Goal: Navigation & Orientation: Find specific page/section

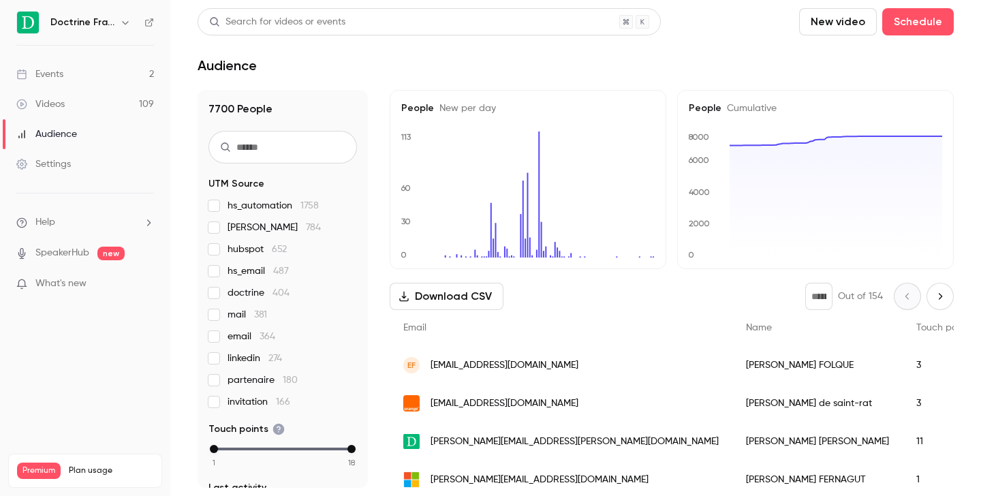
click at [121, 25] on icon "button" at bounding box center [125, 22] width 11 height 11
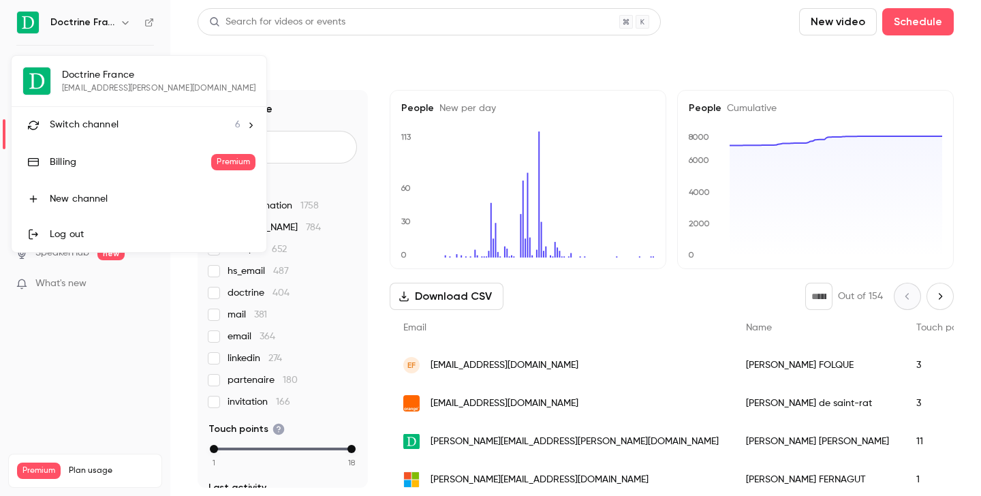
click at [102, 117] on li "Switch channel 6" at bounding box center [139, 125] width 255 height 36
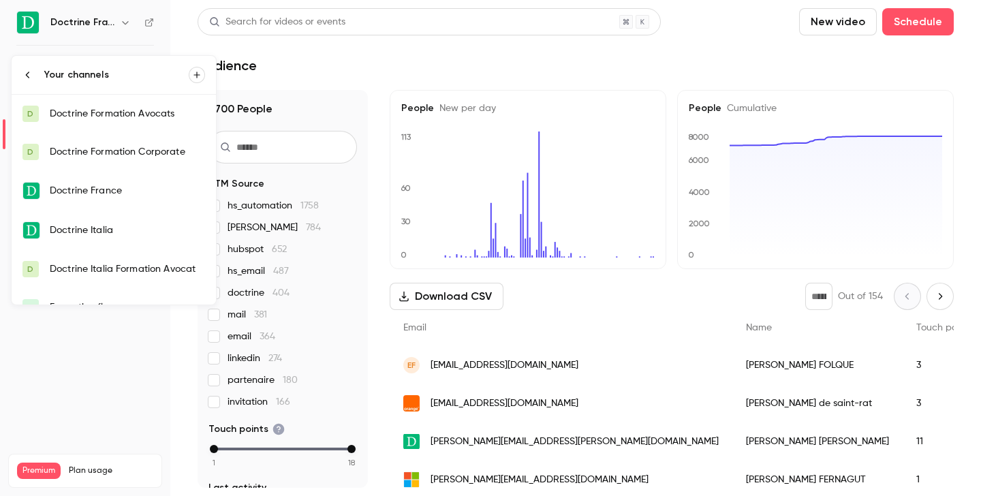
click at [143, 116] on div "Doctrine Formation Avocats" at bounding box center [127, 114] width 155 height 14
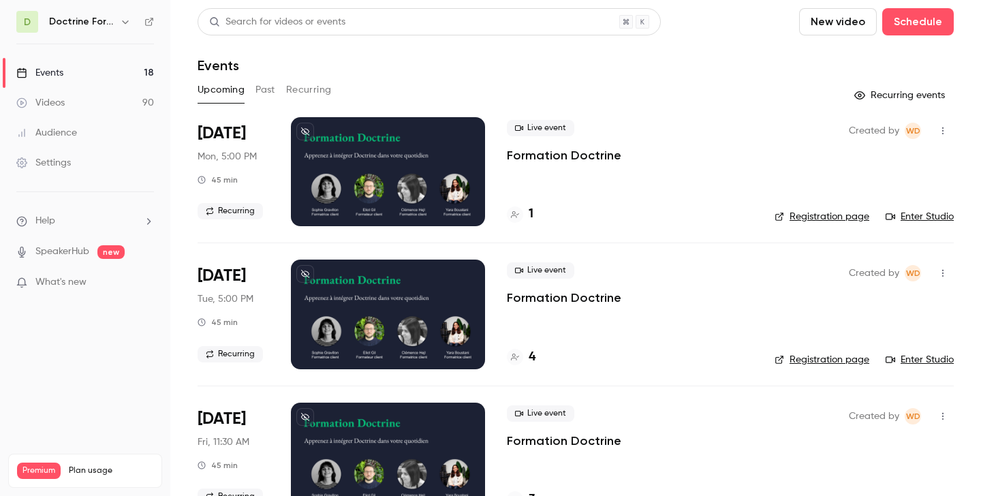
click at [257, 99] on button "Past" at bounding box center [265, 90] width 20 height 22
click at [232, 95] on button "Upcoming" at bounding box center [220, 90] width 47 height 22
click at [522, 222] on div "1" at bounding box center [520, 214] width 27 height 18
click at [125, 25] on icon "button" at bounding box center [125, 21] width 11 height 11
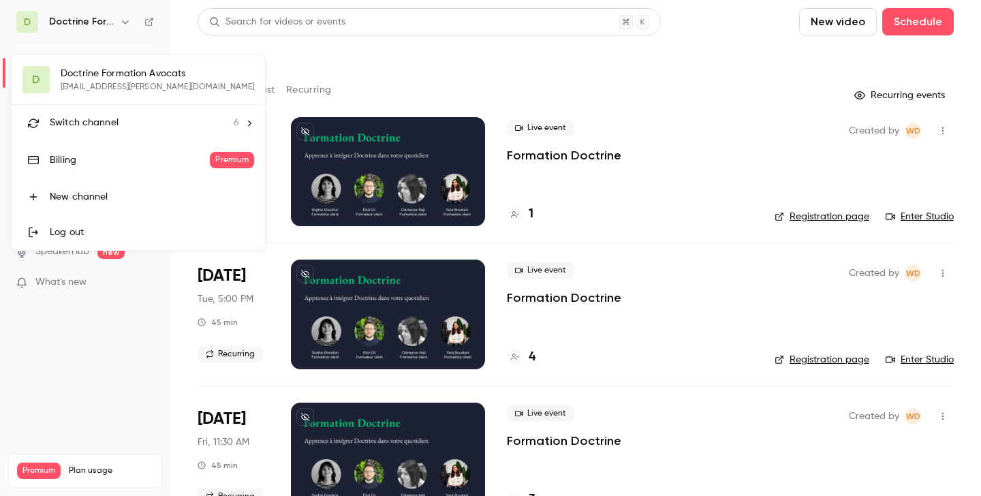
click at [131, 114] on li "Switch channel 6" at bounding box center [138, 123] width 253 height 36
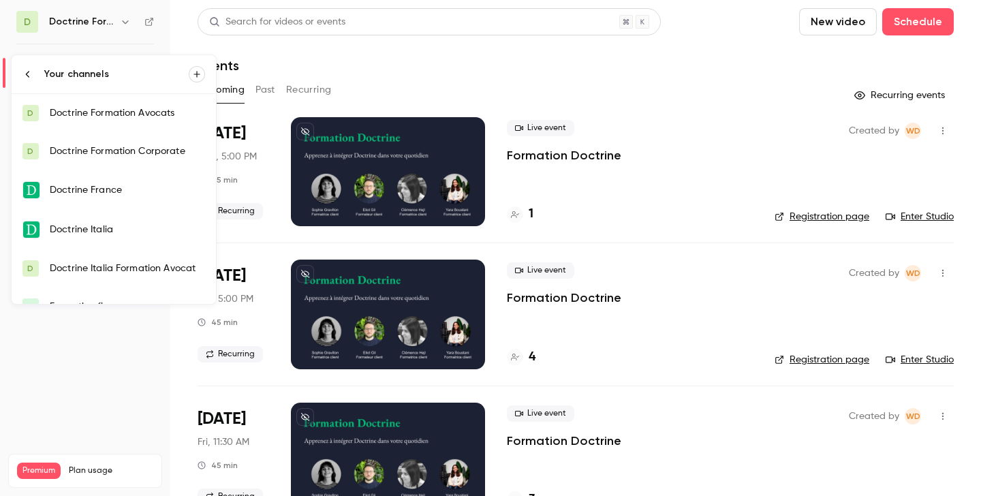
scroll to position [22, 0]
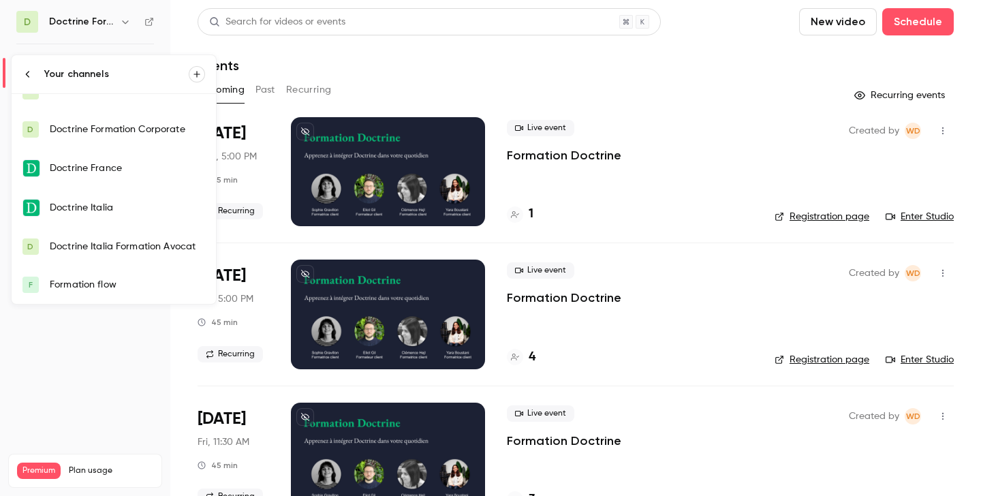
click at [127, 295] on link "F Formation flow" at bounding box center [114, 285] width 204 height 38
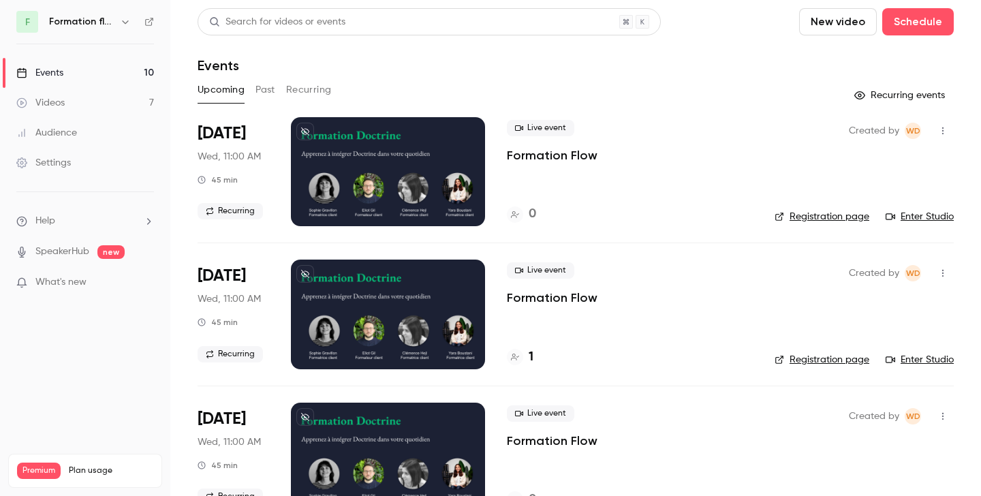
click at [120, 20] on icon "button" at bounding box center [125, 21] width 11 height 11
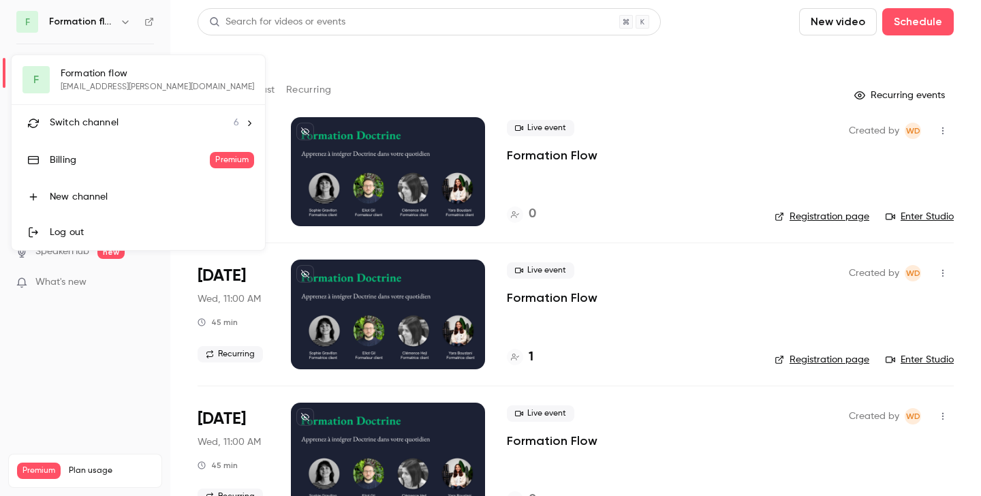
click at [118, 107] on li "Switch channel 6" at bounding box center [138, 123] width 253 height 36
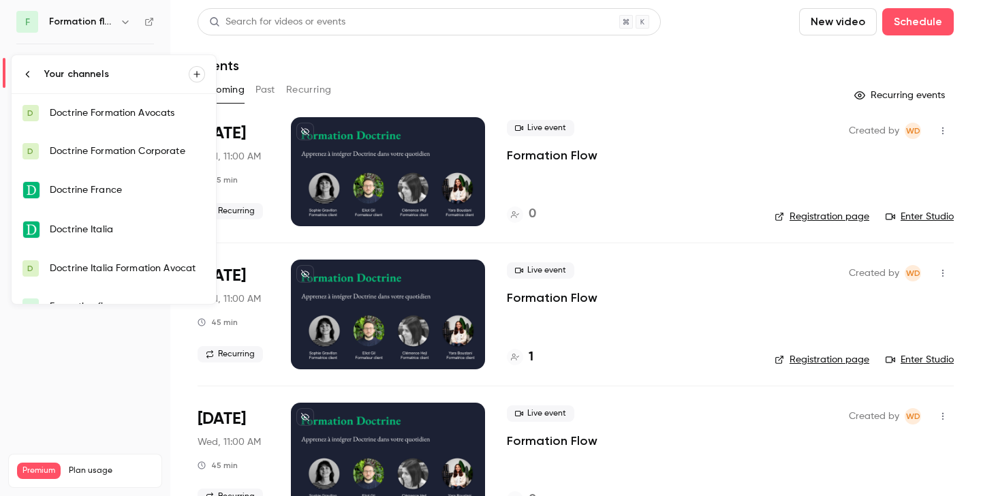
click at [118, 146] on div "Doctrine Formation Corporate" at bounding box center [127, 151] width 155 height 14
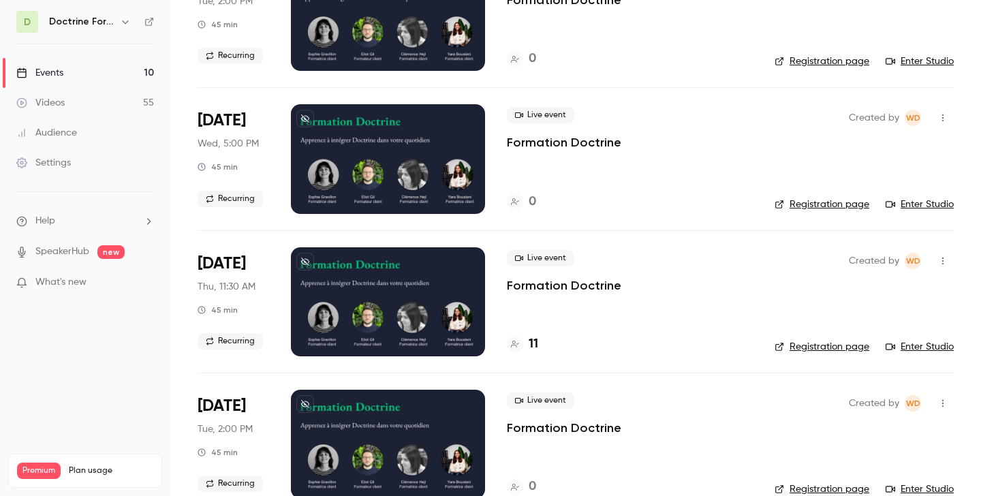
scroll to position [1038, 0]
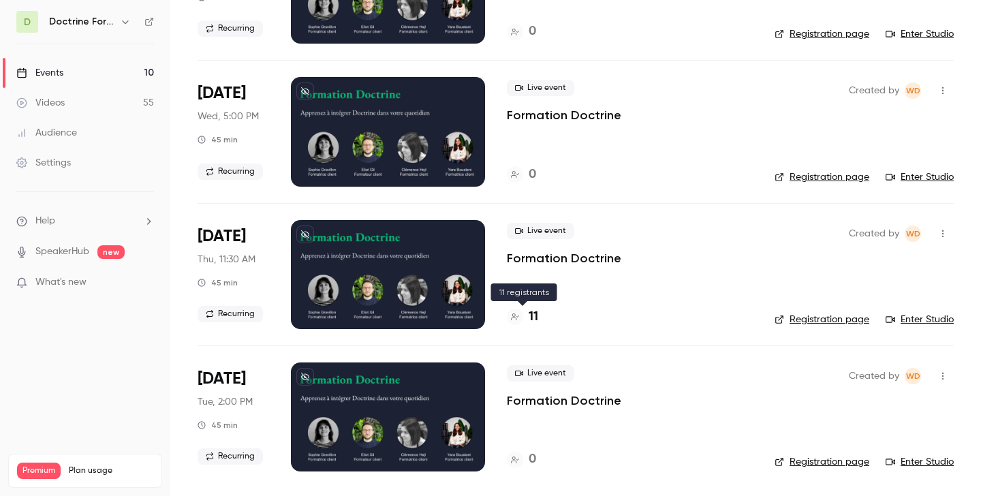
click at [517, 312] on div at bounding box center [515, 316] width 16 height 16
